Goal: Check status: Check status

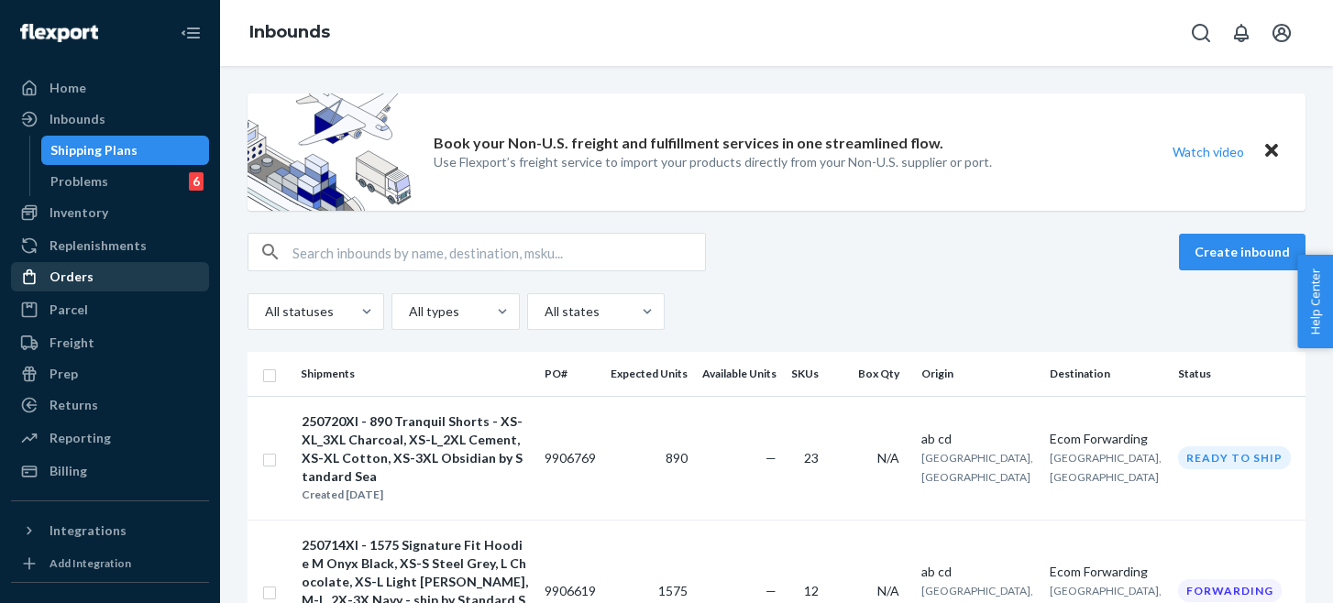
click at [68, 281] on div "Orders" at bounding box center [72, 277] width 44 height 18
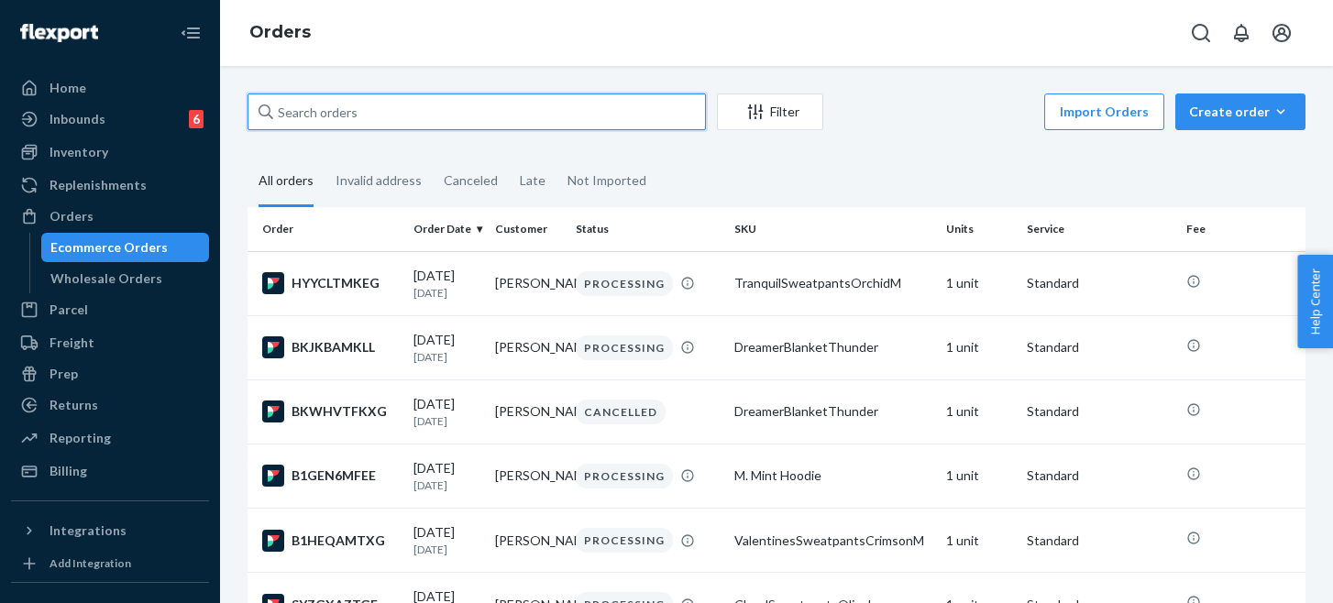
click at [387, 117] on input "text" at bounding box center [477, 112] width 458 height 37
paste input "252181019"
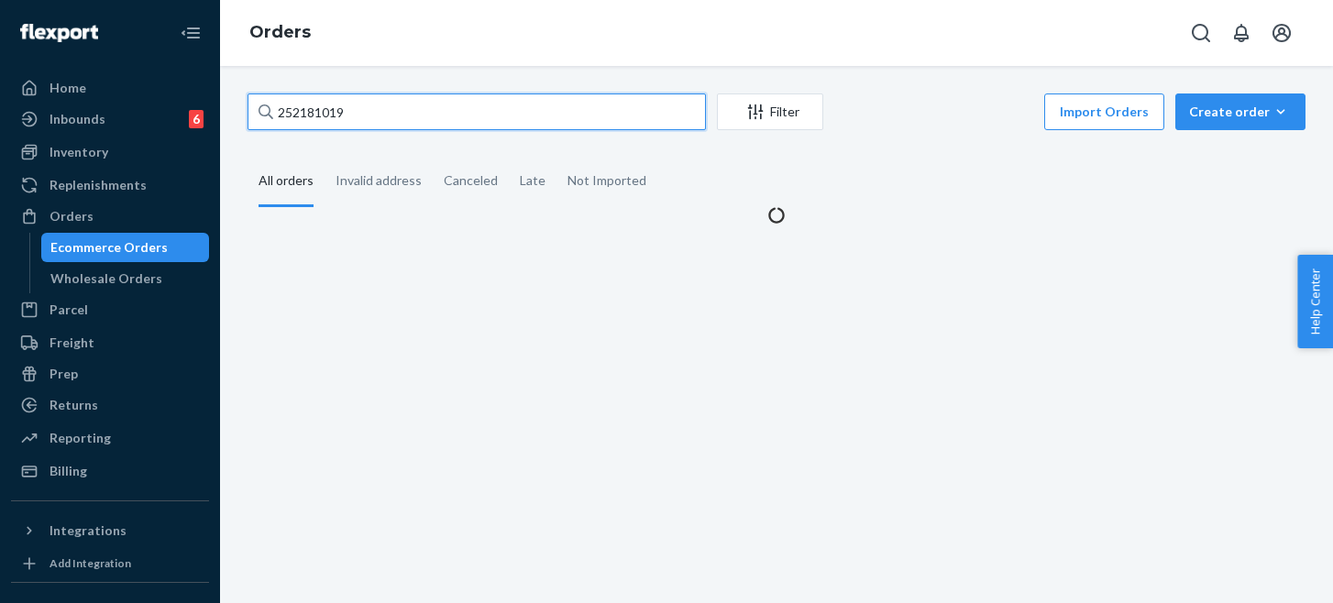
type input "252181019"
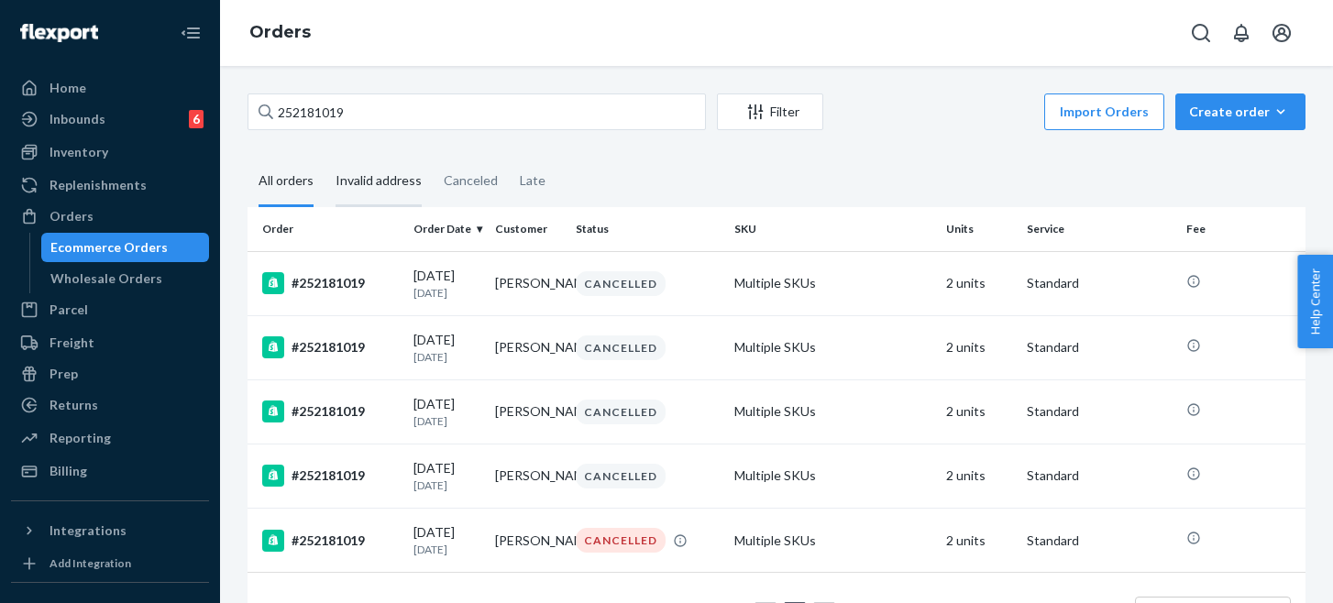
click at [395, 182] on div "Invalid address" at bounding box center [379, 182] width 86 height 50
click at [325, 157] on input "Invalid address" at bounding box center [325, 157] width 0 height 0
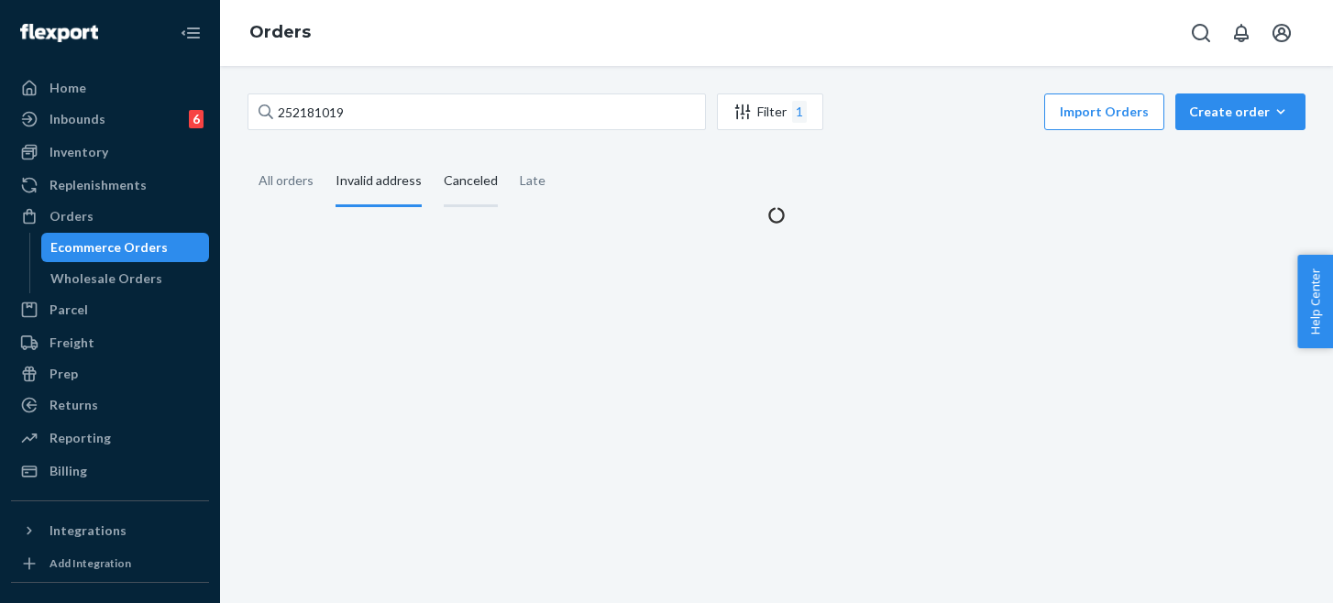
click at [470, 181] on div "Canceled" at bounding box center [471, 182] width 54 height 50
click at [433, 157] on input "Canceled" at bounding box center [433, 157] width 0 height 0
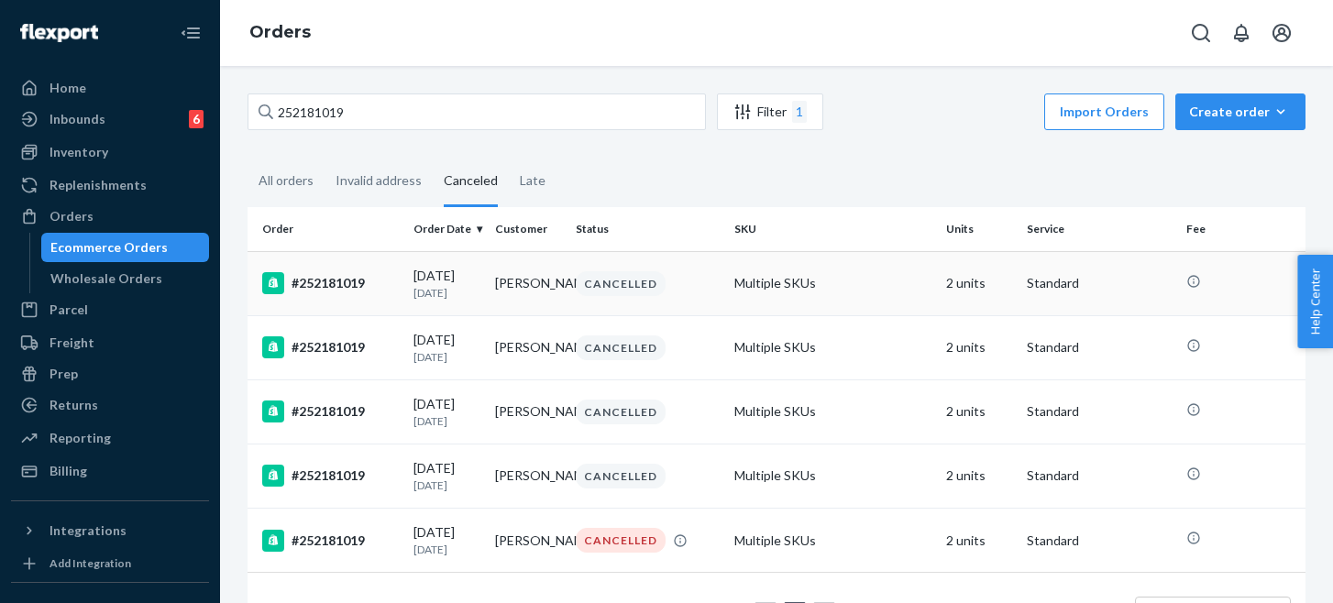
click at [313, 281] on div "#252181019" at bounding box center [330, 283] width 137 height 22
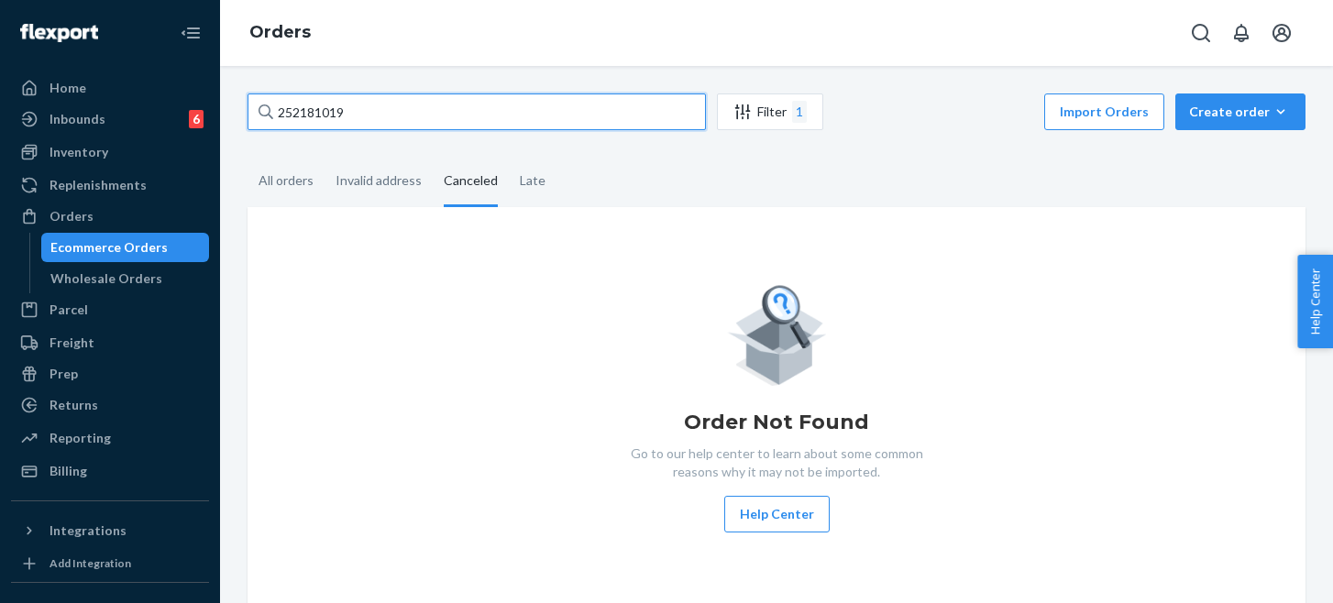
click at [352, 115] on input "252181019" at bounding box center [477, 112] width 458 height 37
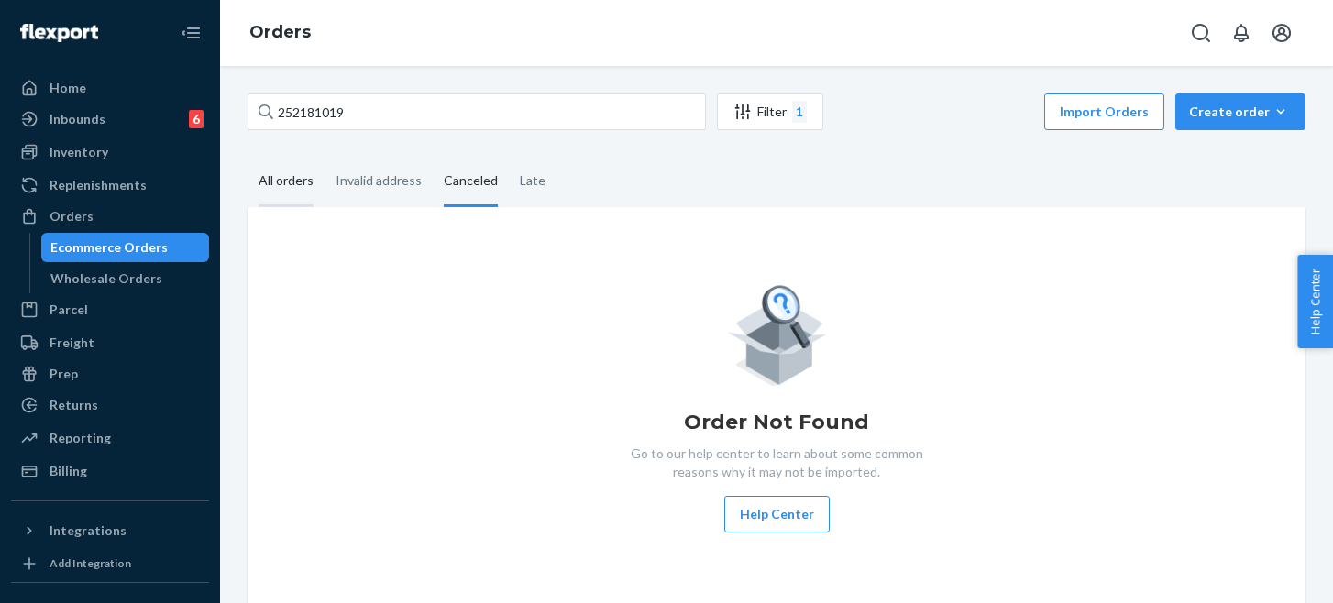
click at [270, 188] on div "All orders" at bounding box center [286, 182] width 55 height 50
click at [248, 157] on input "All orders" at bounding box center [248, 157] width 0 height 0
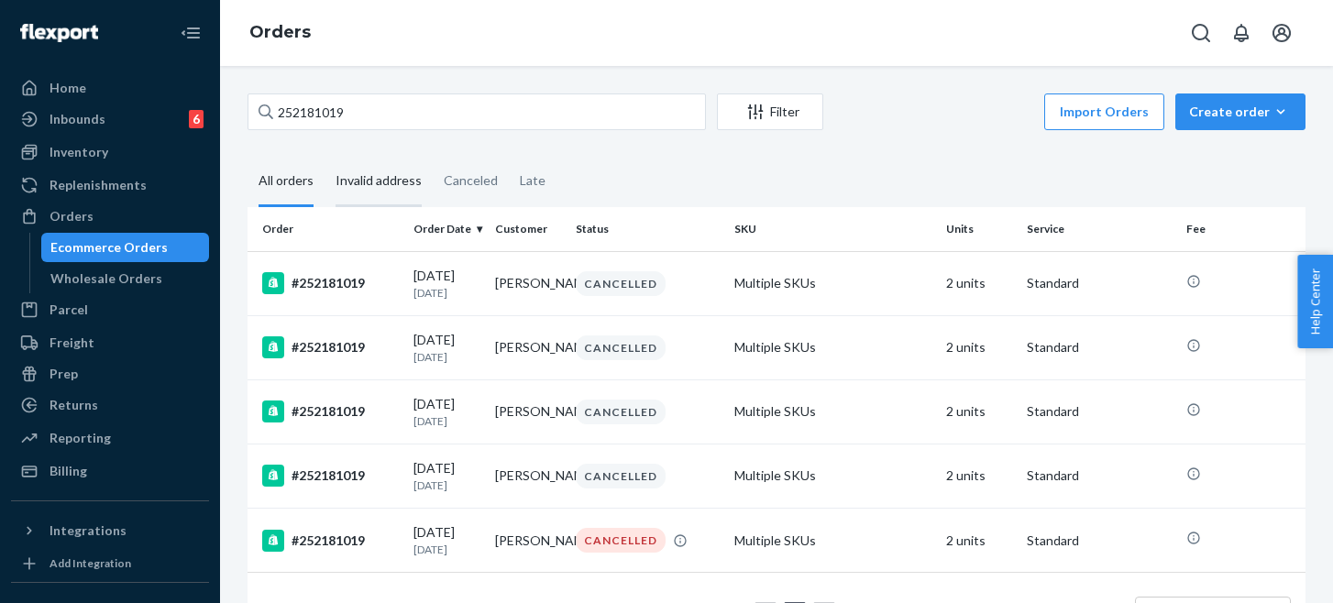
click at [367, 183] on div "Invalid address" at bounding box center [379, 182] width 86 height 50
click at [325, 157] on input "Invalid address" at bounding box center [325, 157] width 0 height 0
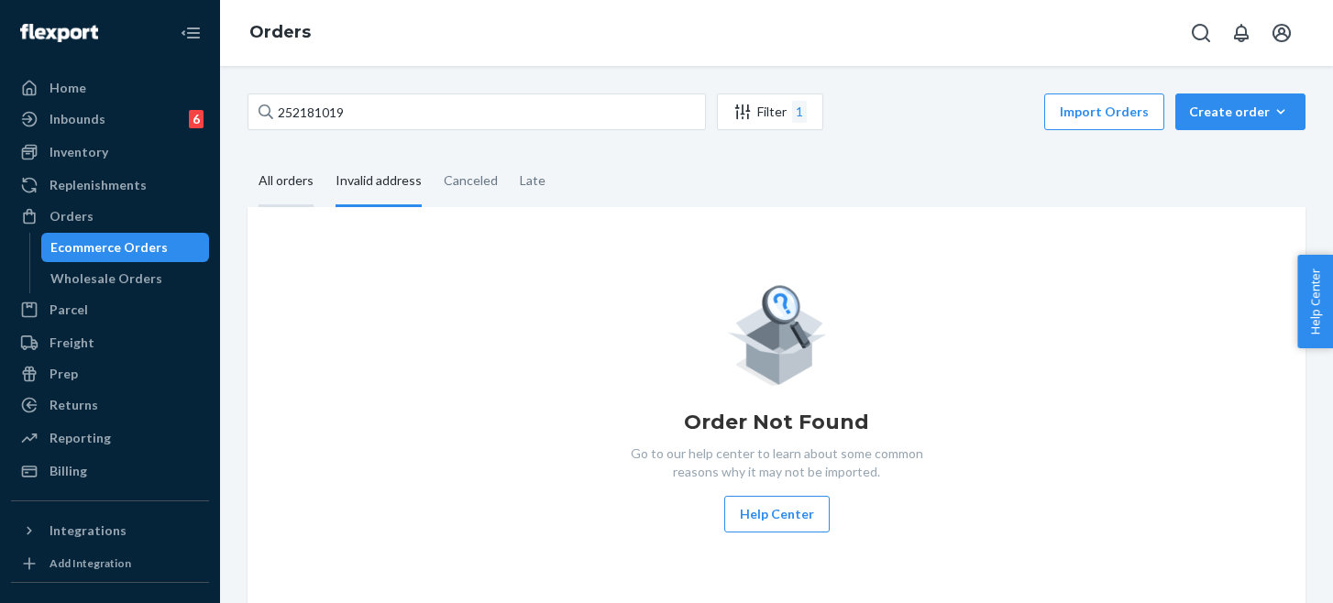
click at [291, 189] on div "All orders" at bounding box center [286, 182] width 55 height 50
click at [248, 157] on input "All orders" at bounding box center [248, 157] width 0 height 0
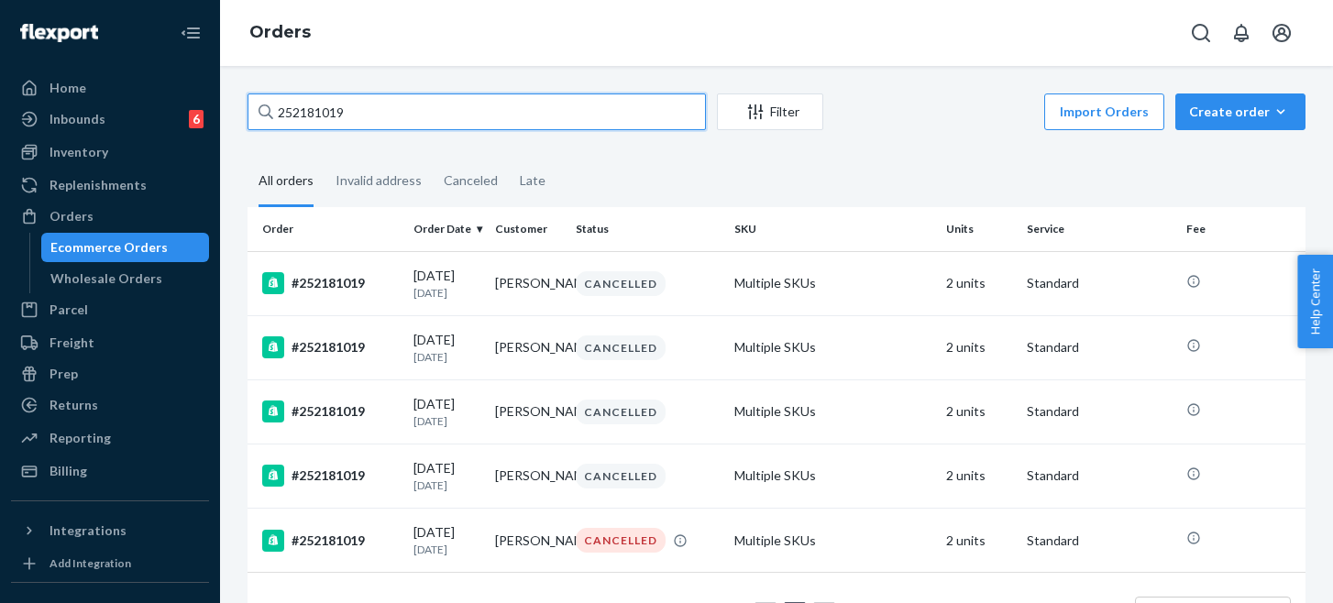
click at [433, 112] on input "252181019" at bounding box center [477, 112] width 458 height 37
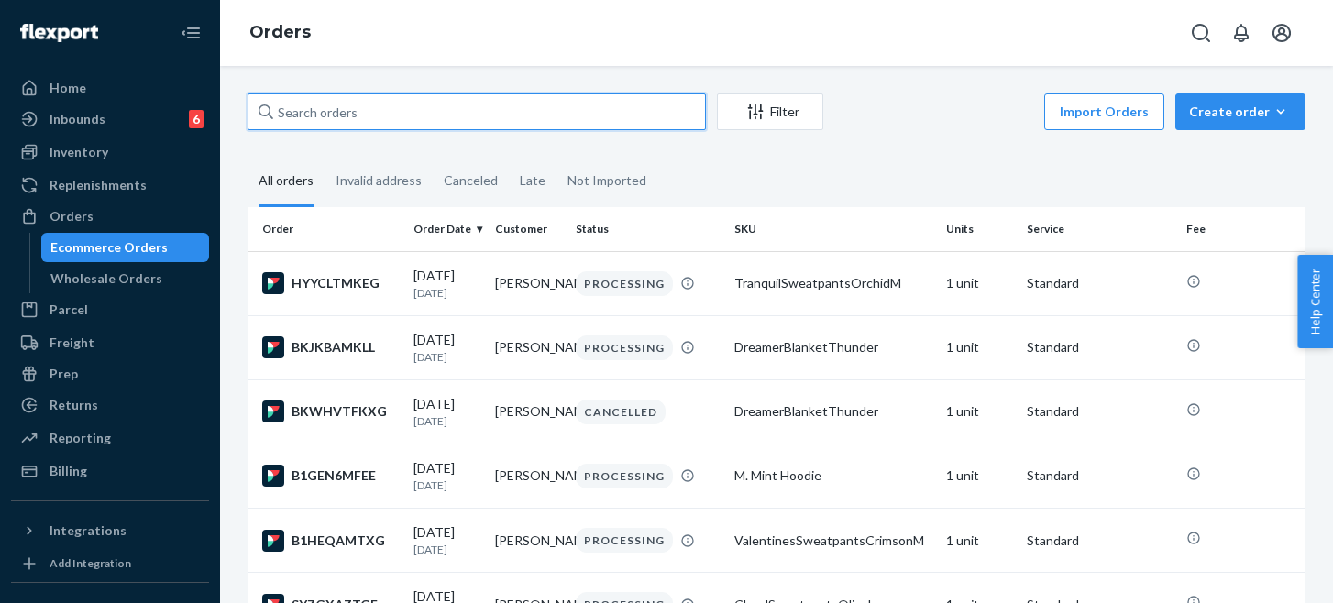
click at [292, 108] on input "text" at bounding box center [477, 112] width 458 height 37
paste input "252181019"
type input "252181019"
